Goal: Entertainment & Leisure: Consume media (video, audio)

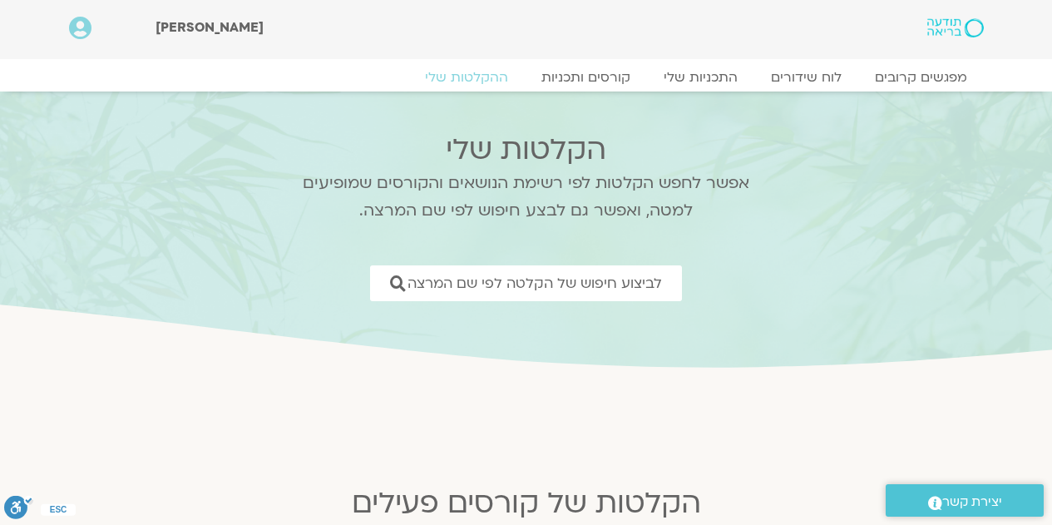
scroll to position [730, 0]
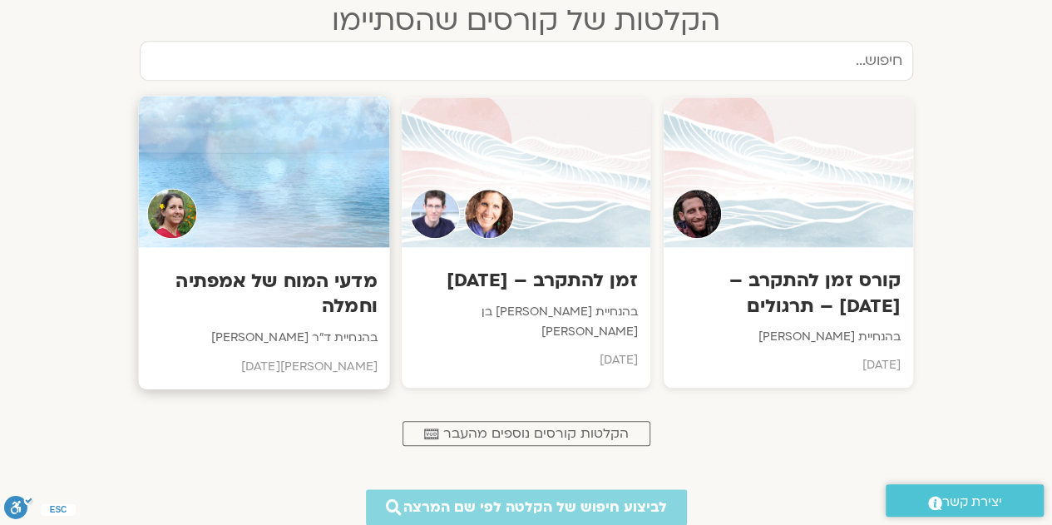
click at [333, 304] on h3 "מדעי המוח של אמפתיה וחמלה" at bounding box center [264, 294] width 226 height 51
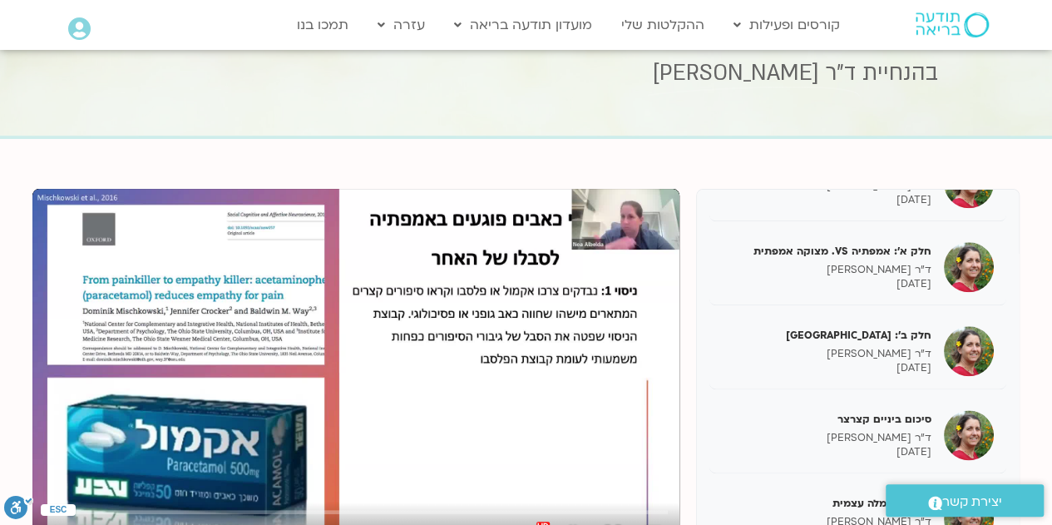
scroll to position [993, 0]
click at [818, 259] on h5 "חלק א': אמפתיה VS. מצוקה אמפתית" at bounding box center [827, 251] width 210 height 15
